Goal: Task Accomplishment & Management: Complete application form

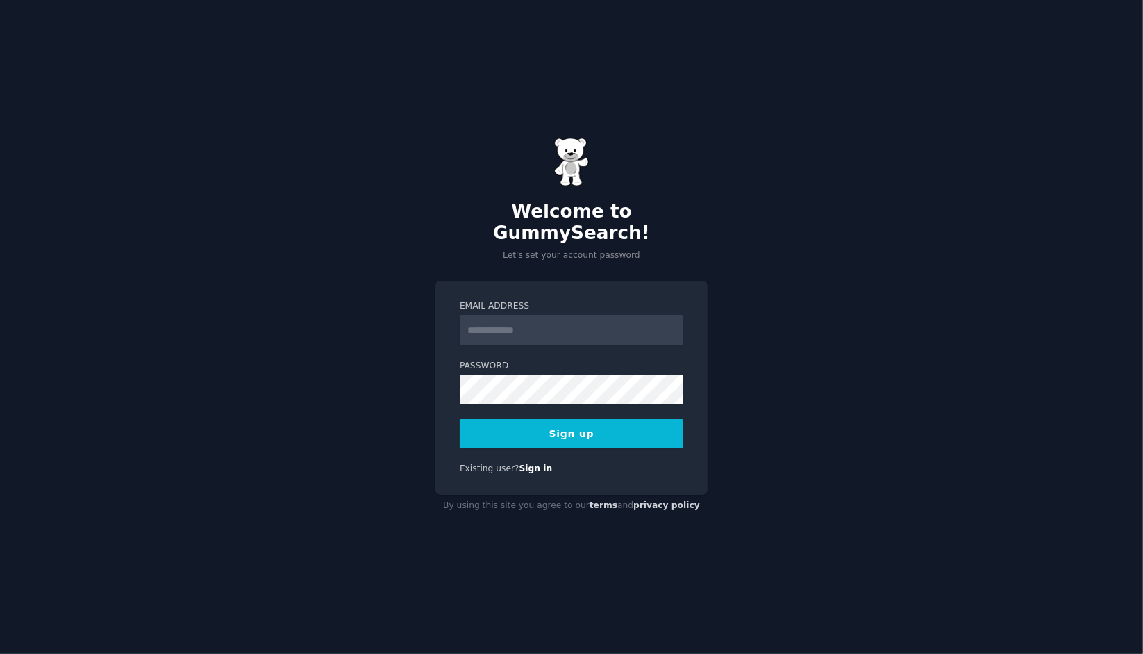
click at [549, 324] on input "Email Address" at bounding box center [572, 330] width 224 height 31
type input "**********"
click at [460, 419] on button "Sign up" at bounding box center [572, 433] width 224 height 29
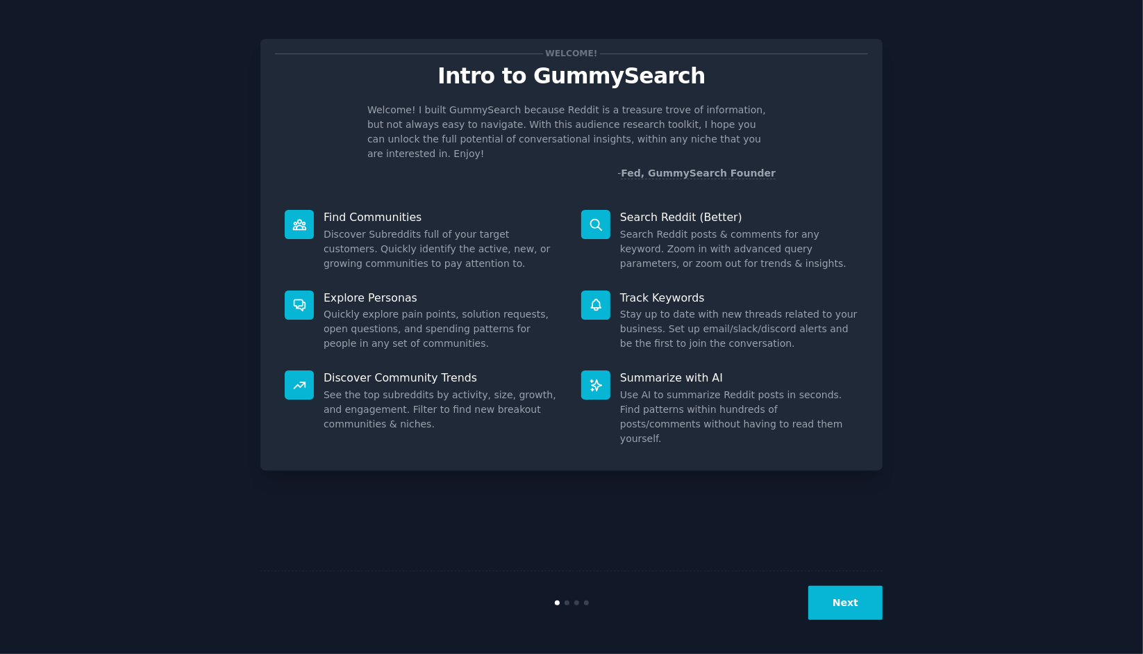
click at [851, 590] on button "Next" at bounding box center [846, 603] width 74 height 34
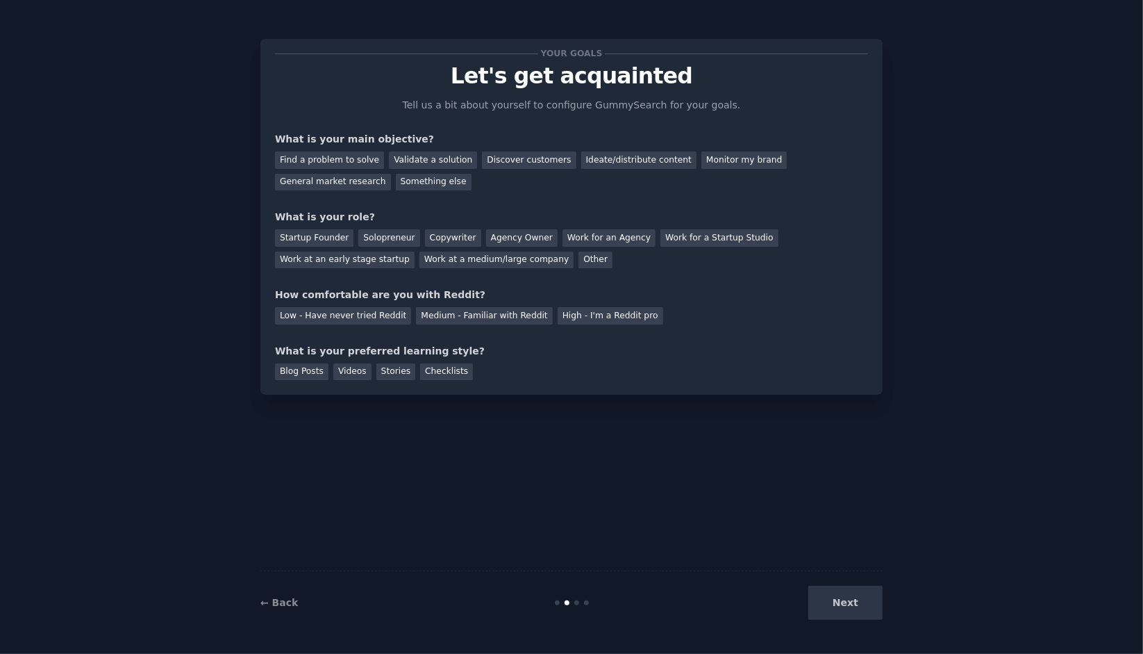
click at [845, 606] on div "Next" at bounding box center [779, 603] width 208 height 34
click at [533, 163] on div "Discover customers" at bounding box center [529, 159] width 94 height 17
click at [391, 174] on div "General market research" at bounding box center [333, 182] width 116 height 17
click at [492, 163] on div "Discover customers" at bounding box center [529, 159] width 94 height 17
click at [332, 234] on div "Startup Founder" at bounding box center [314, 237] width 78 height 17
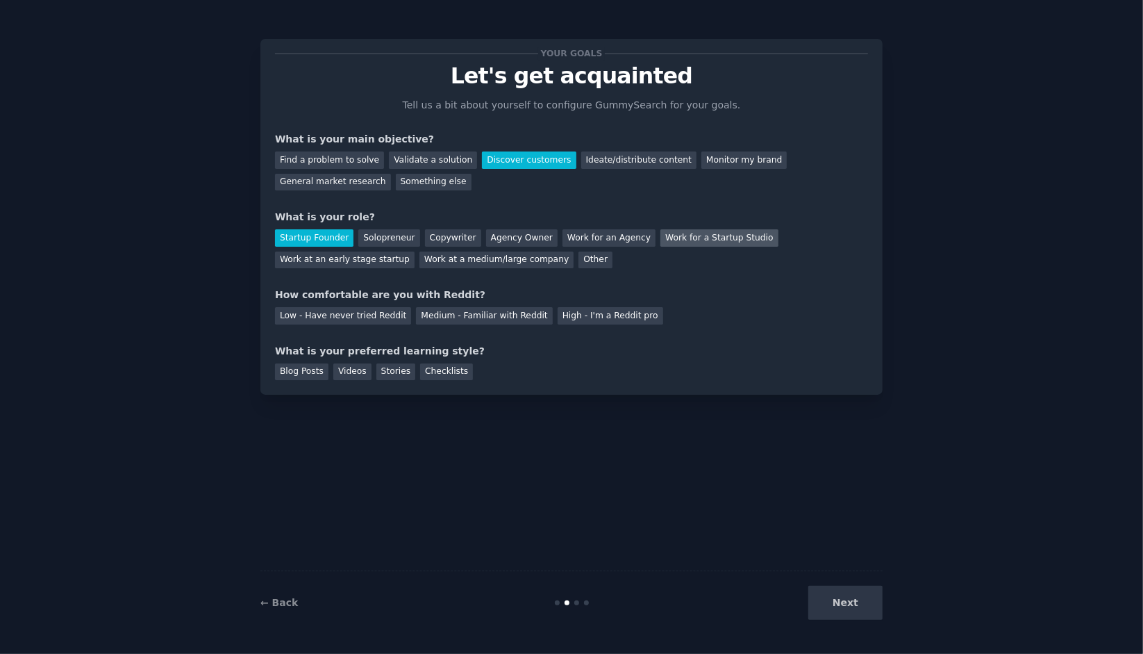
click at [697, 241] on div "Work for a Startup Studio" at bounding box center [719, 237] width 117 height 17
click at [474, 321] on div "Medium - Familiar with Reddit" at bounding box center [484, 315] width 136 height 17
click at [345, 378] on div "Videos" at bounding box center [352, 371] width 38 height 17
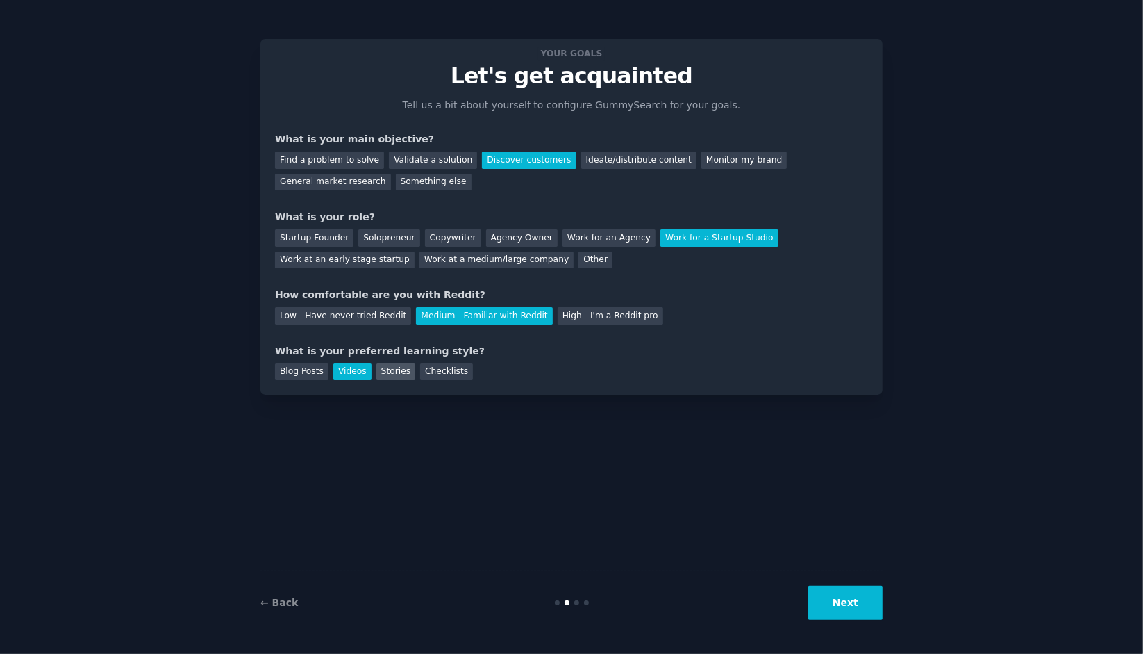
click at [386, 374] on div "Stories" at bounding box center [395, 371] width 39 height 17
click at [343, 368] on div "Videos" at bounding box center [352, 371] width 38 height 17
click at [845, 612] on button "Next" at bounding box center [846, 603] width 74 height 34
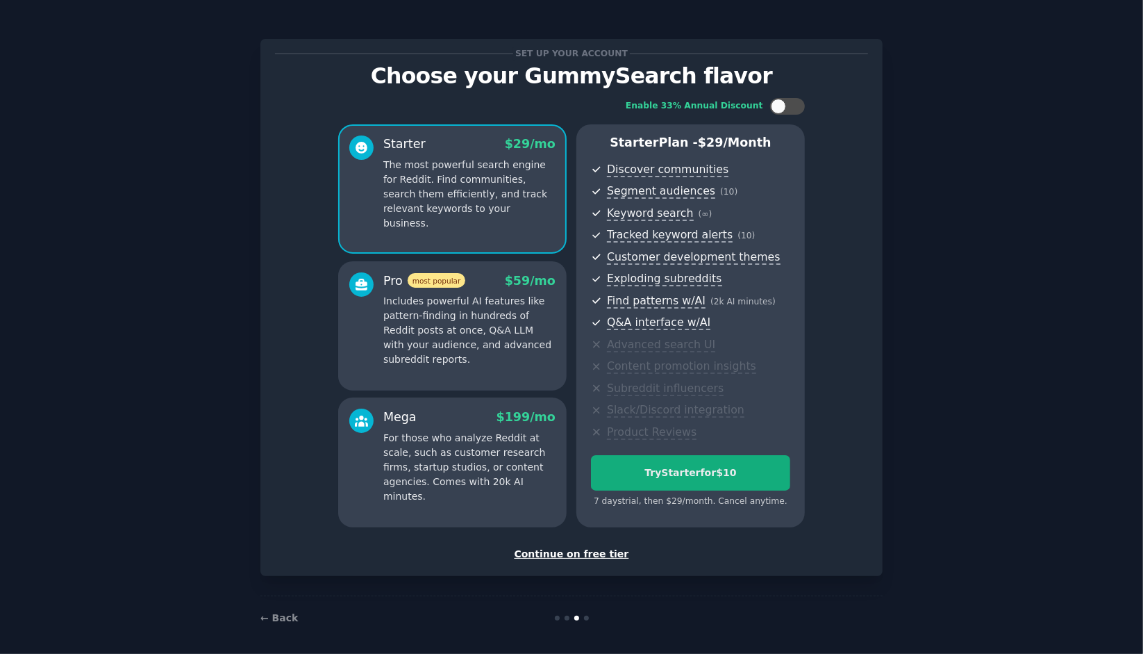
scroll to position [3, 0]
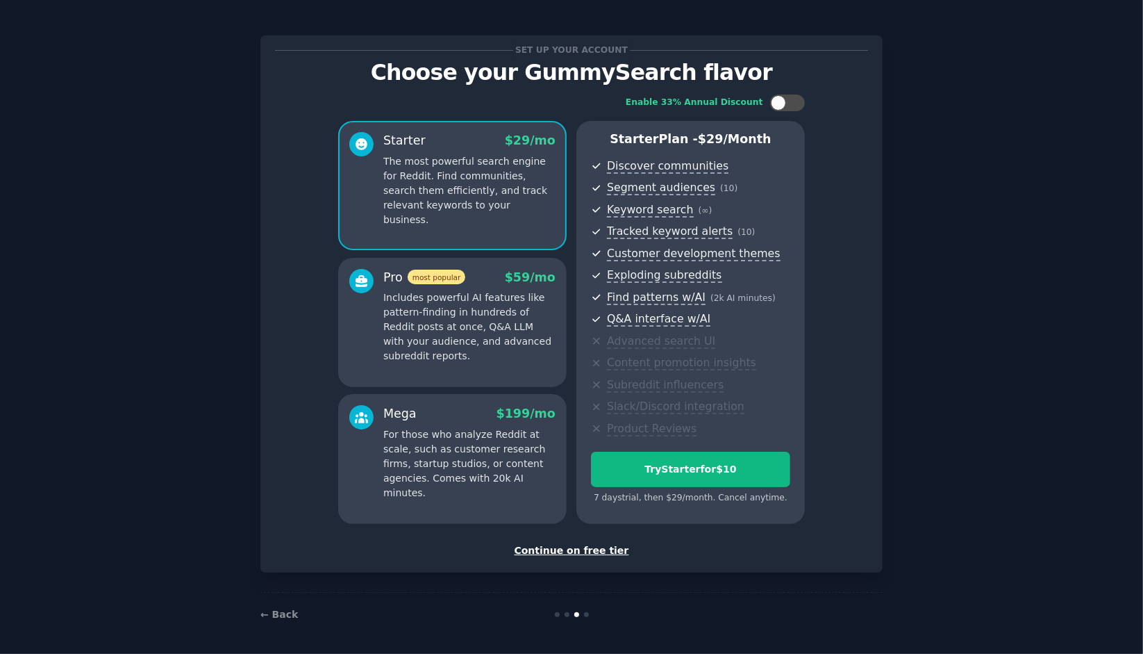
click at [584, 553] on div "Continue on free tier" at bounding box center [571, 550] width 593 height 15
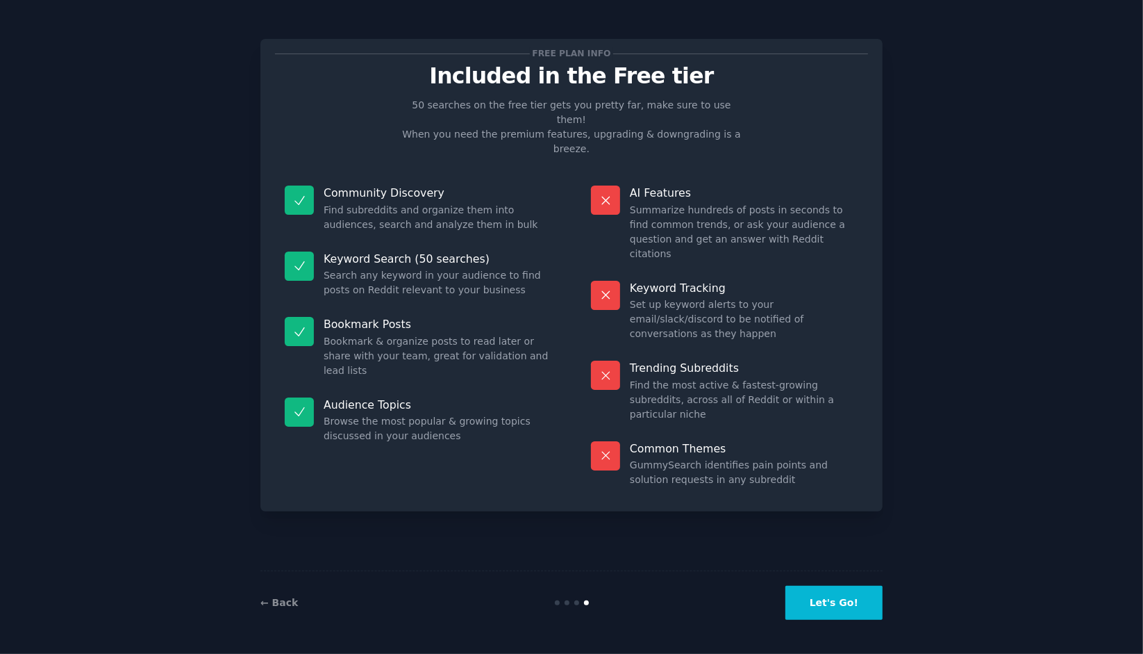
click at [831, 609] on button "Let's Go!" at bounding box center [834, 603] width 97 height 34
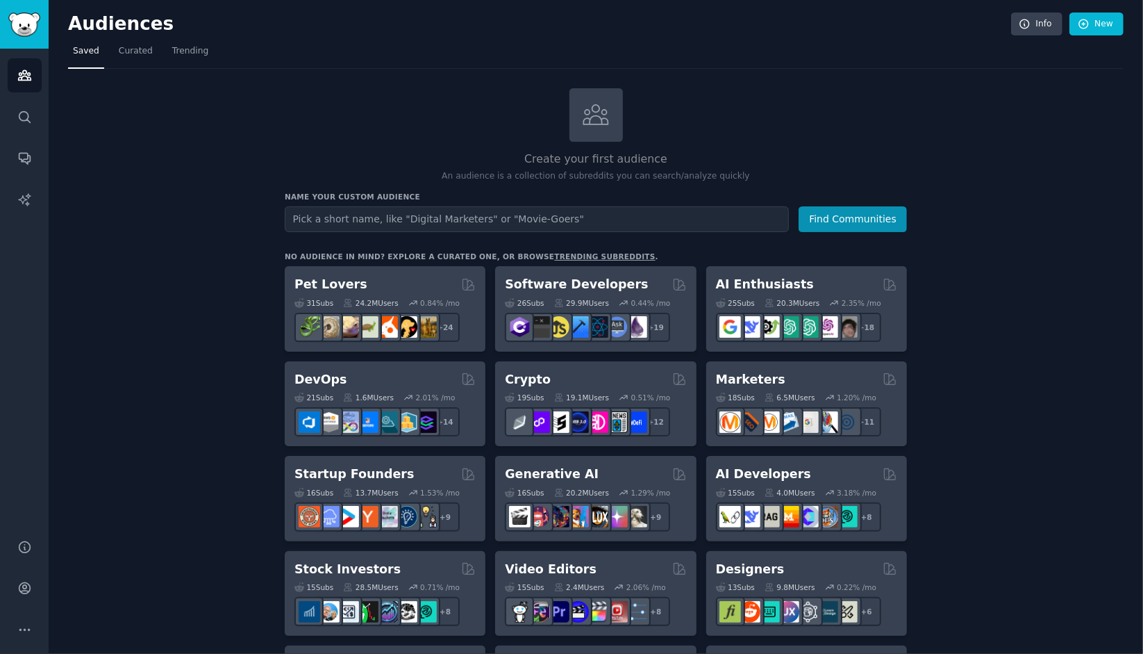
click at [513, 218] on input "text" at bounding box center [537, 219] width 504 height 26
